Goal: Task Accomplishment & Management: Manage account settings

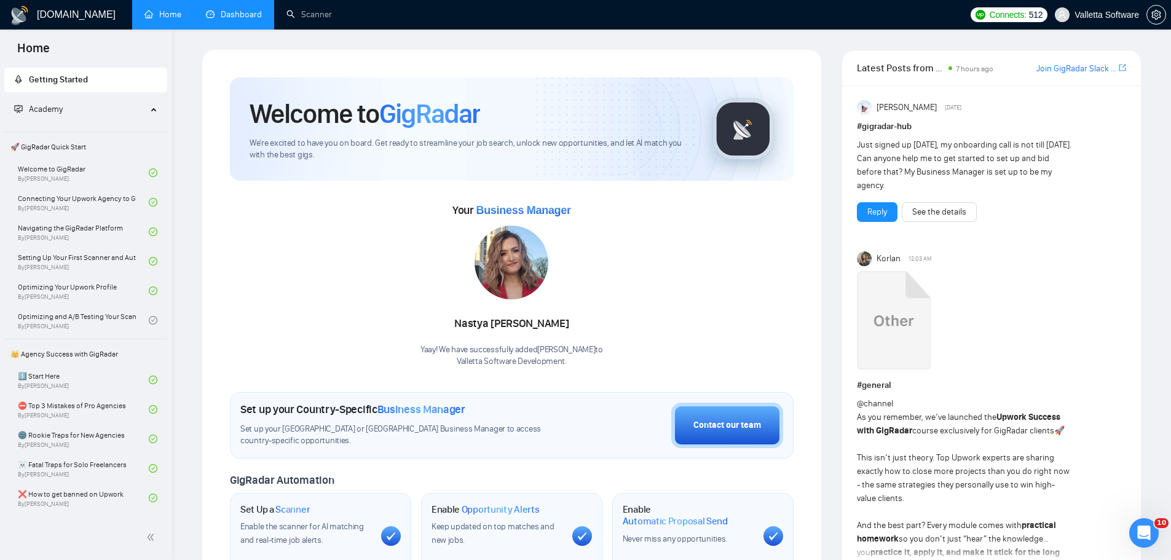
click at [250, 14] on link "Dashboard" at bounding box center [234, 14] width 56 height 10
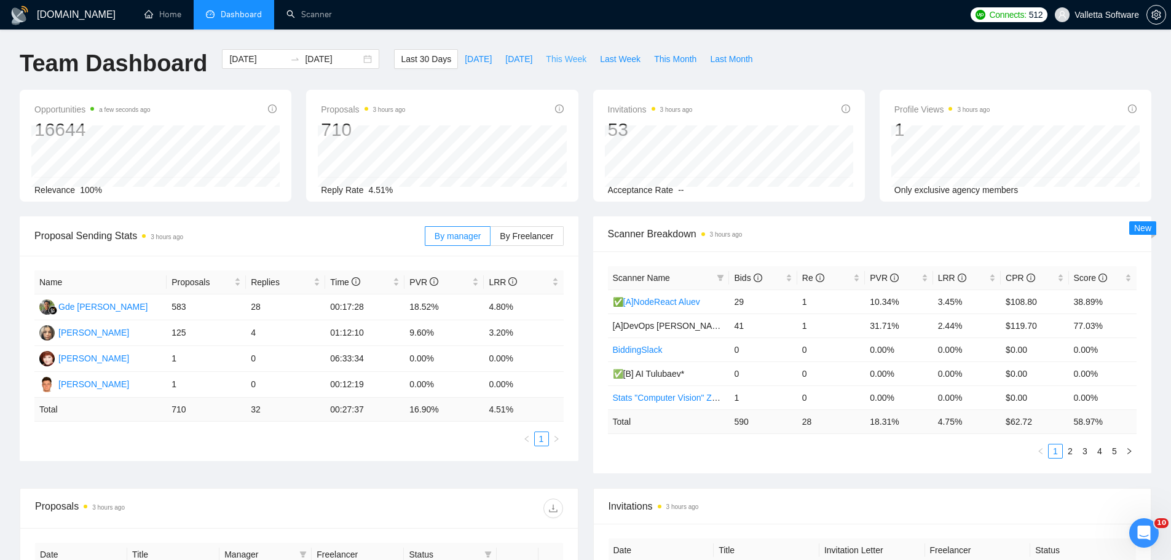
click at [570, 56] on span "This Week" at bounding box center [566, 59] width 41 height 14
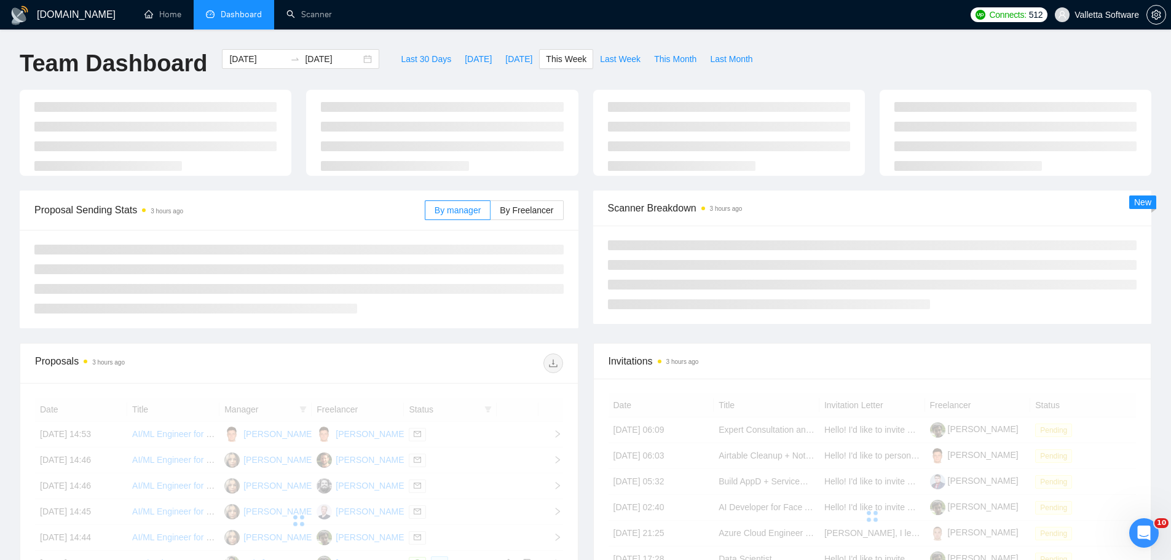
type input "[DATE]"
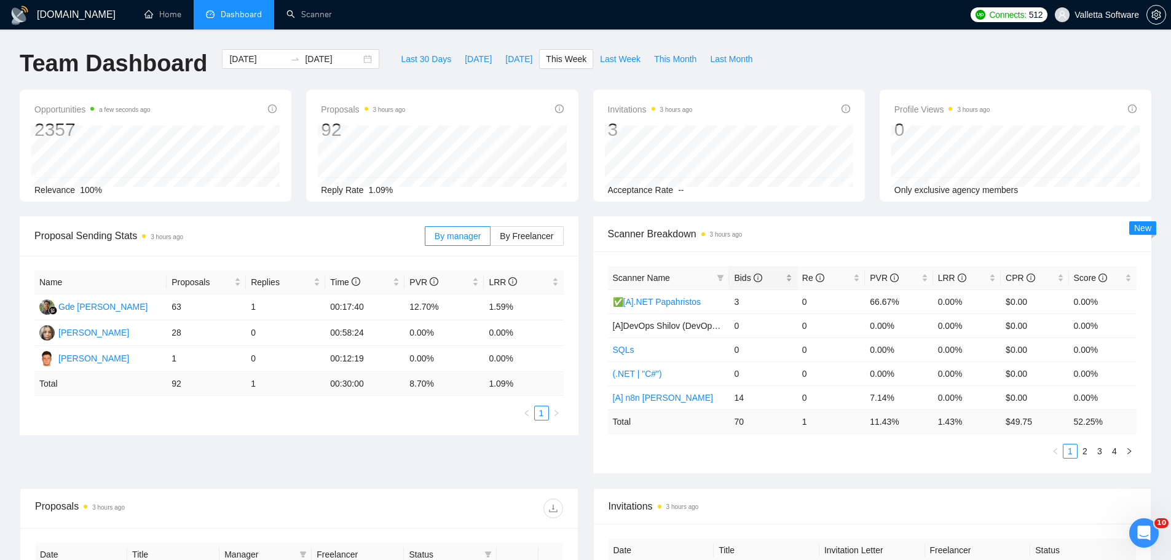
click at [748, 273] on span "Bids" at bounding box center [748, 278] width 28 height 10
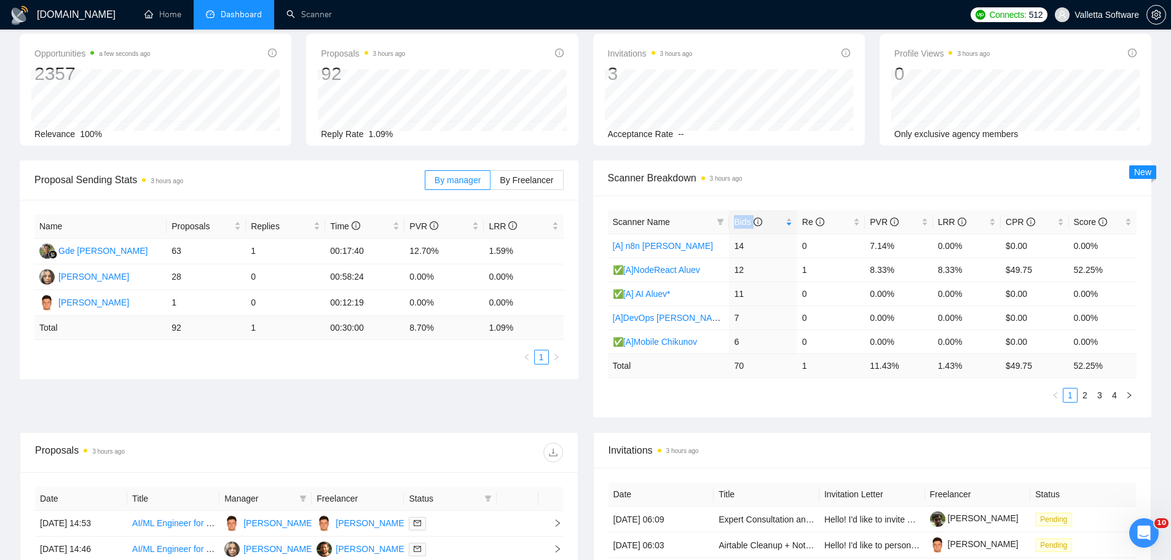
scroll to position [307, 0]
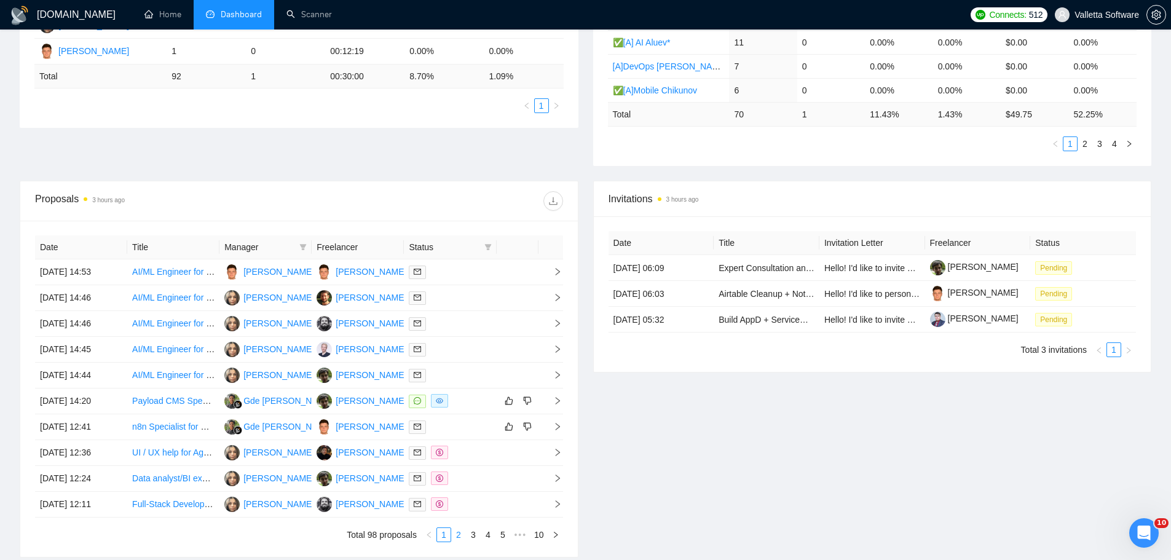
click at [462, 536] on link "2" at bounding box center [459, 535] width 14 height 14
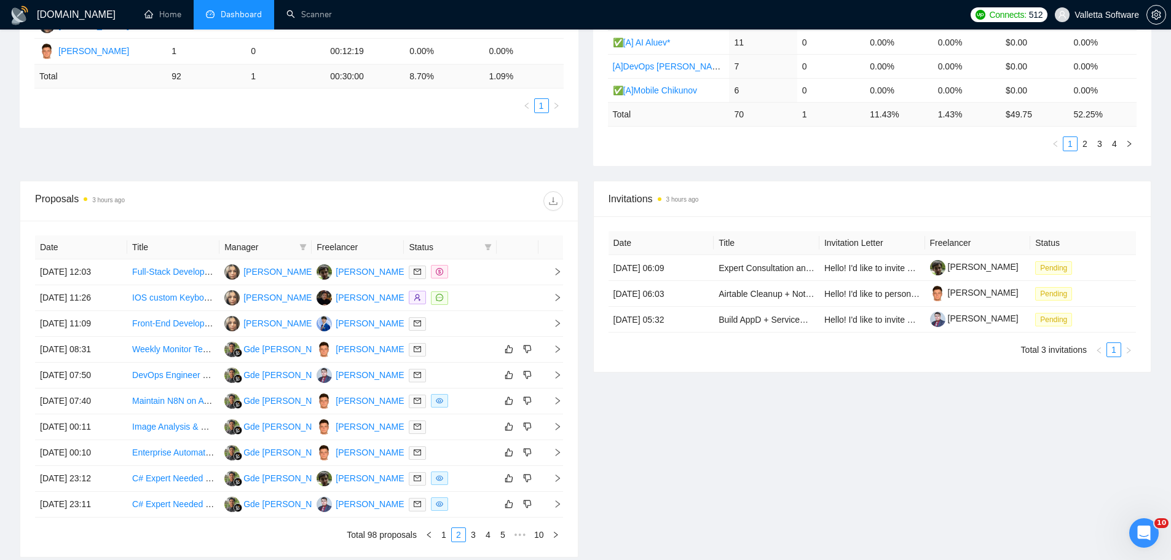
click at [392, 245] on th "Freelancer" at bounding box center [358, 248] width 92 height 24
click at [441, 536] on link "1" at bounding box center [444, 535] width 14 height 14
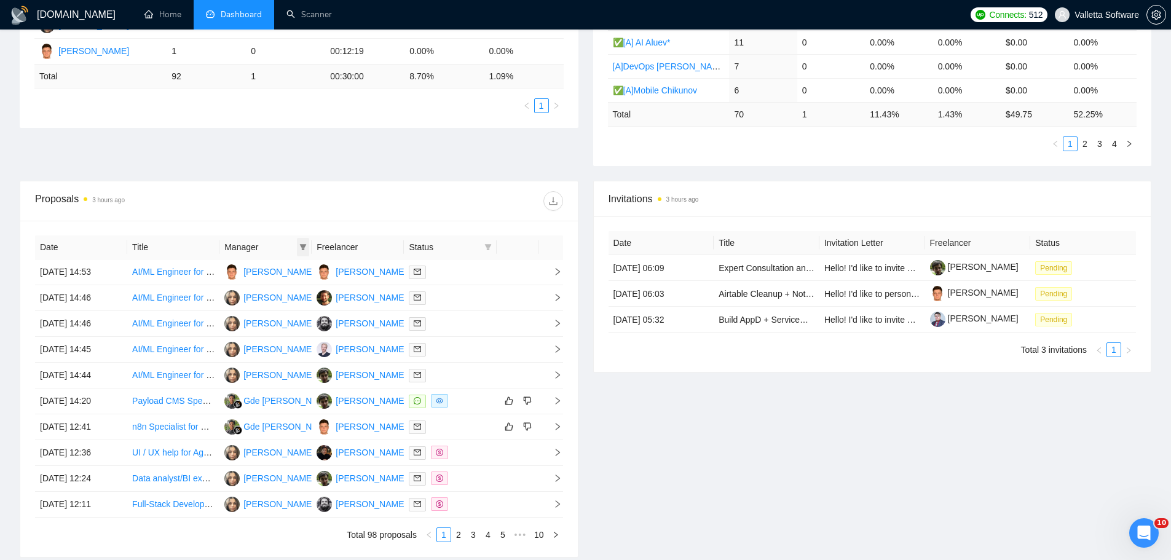
click at [303, 243] on icon "filter" at bounding box center [302, 246] width 7 height 7
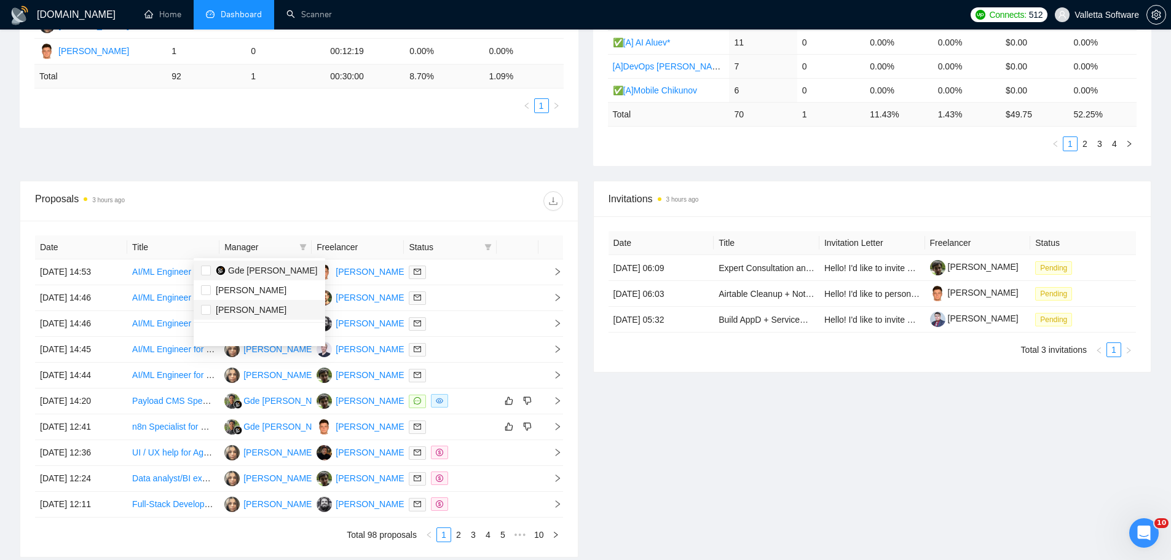
click at [268, 273] on span "Gde [PERSON_NAME]" at bounding box center [273, 271] width 90 height 10
checkbox input "true"
click at [263, 218] on div "Proposals 3 hours ago" at bounding box center [299, 200] width 528 height 39
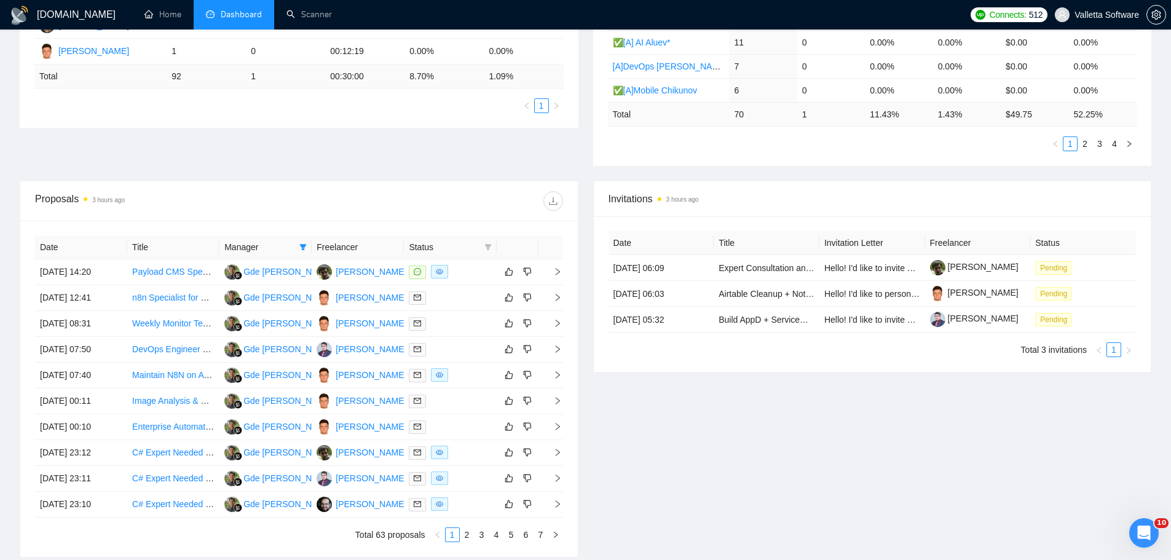
click at [488, 250] on icon "filter" at bounding box center [488, 246] width 7 height 7
click at [366, 210] on div "Proposals 3 hours ago" at bounding box center [299, 200] width 528 height 39
drag, startPoint x: 108, startPoint y: 225, endPoint x: 93, endPoint y: 213, distance: 19.2
click at [108, 223] on div "Date Title Manager Freelancer Status [DATE] 14:20 Payload CMS Specialist Gde [P…" at bounding box center [299, 389] width 558 height 336
drag, startPoint x: 84, startPoint y: 210, endPoint x: 88, endPoint y: 197, distance: 13.4
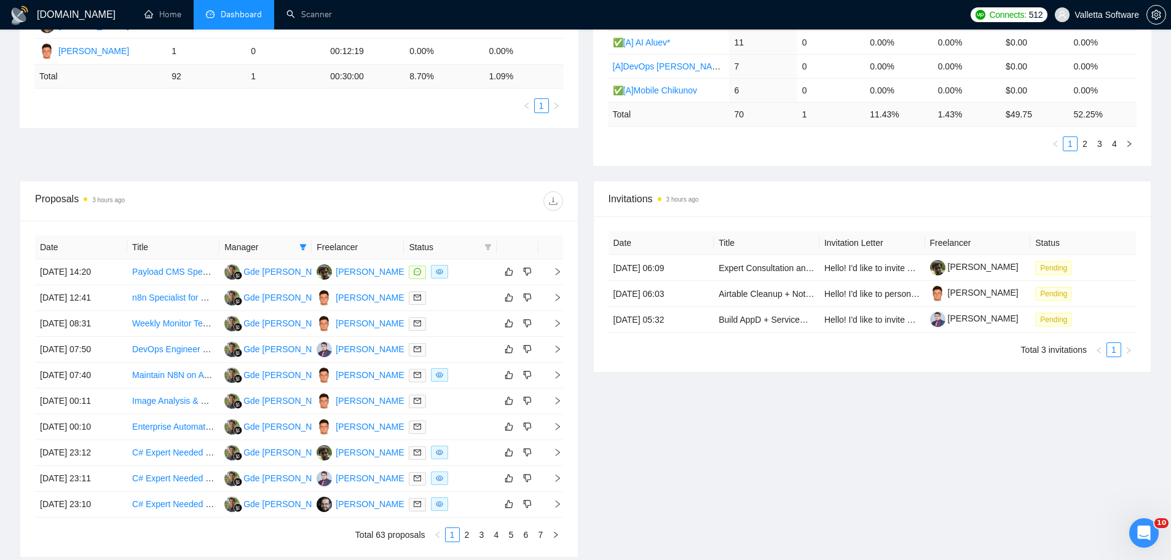
click at [84, 208] on div "Proposals 3 hours ago" at bounding box center [167, 201] width 264 height 20
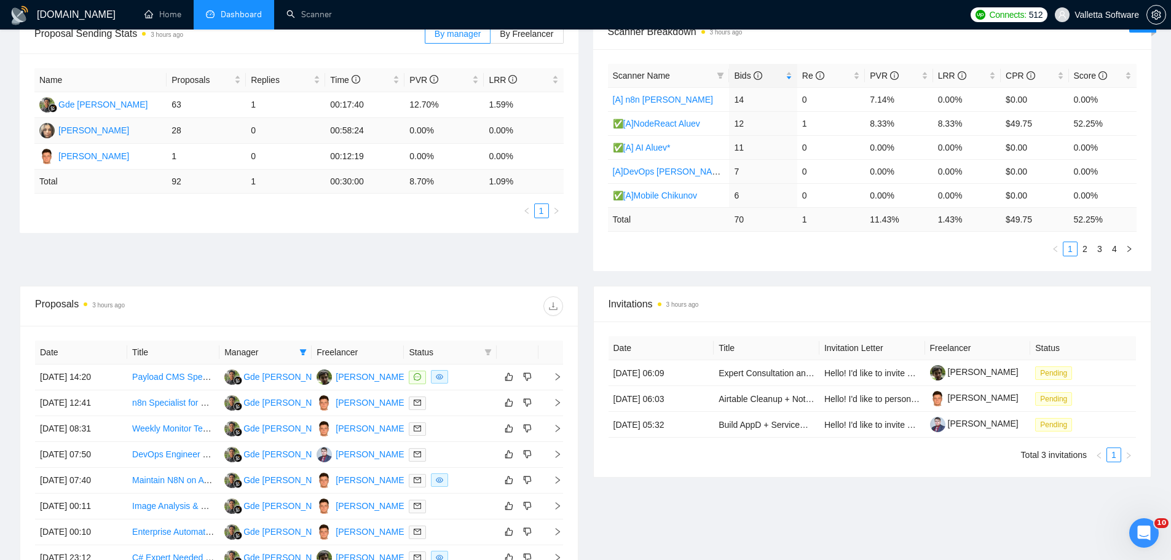
scroll to position [61, 0]
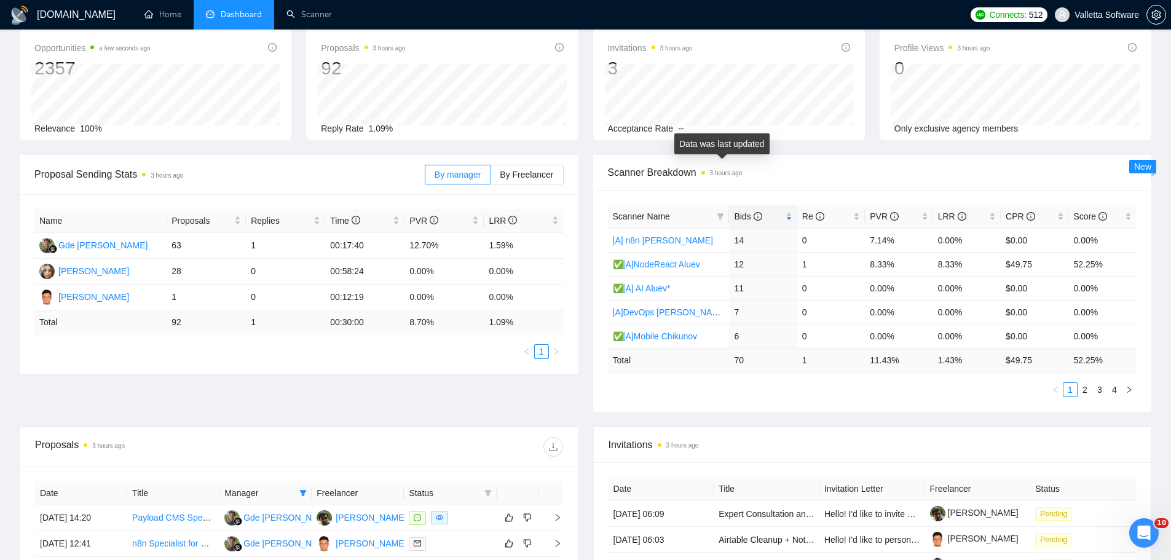
drag, startPoint x: 704, startPoint y: 169, endPoint x: 740, endPoint y: 175, distance: 36.7
click at [704, 170] on span "3 hours ago" at bounding box center [722, 172] width 41 height 14
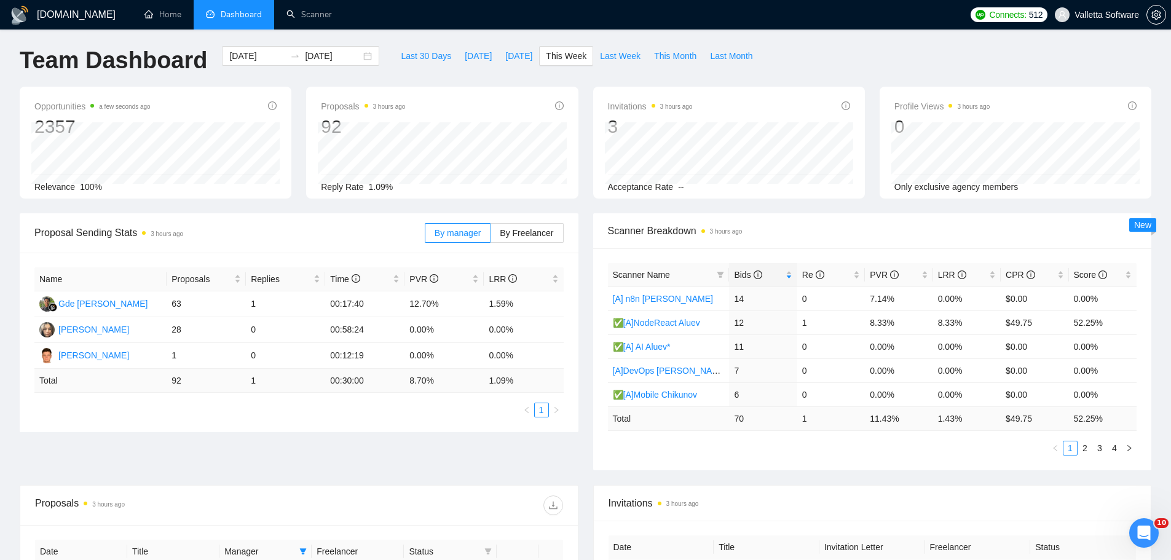
scroll to position [0, 0]
